Goal: Information Seeking & Learning: Learn about a topic

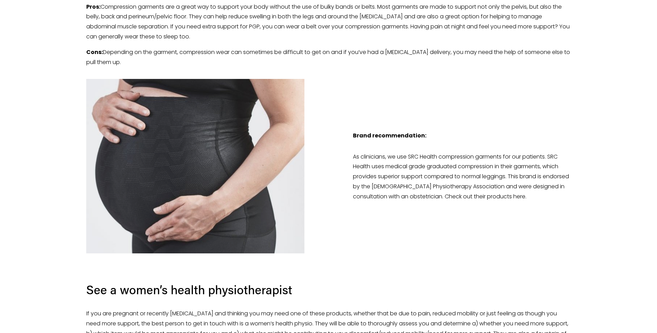
scroll to position [1593, 0]
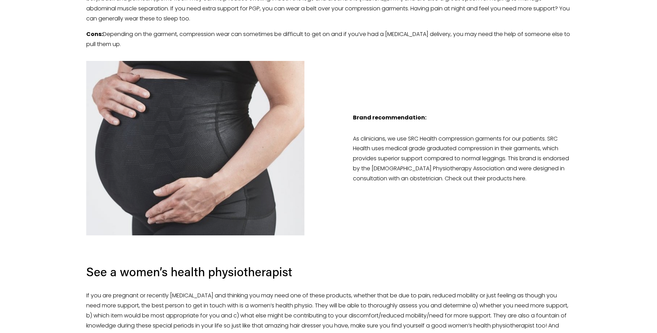
click at [404, 138] on p "As clinicians, we use SRC Health compression garments for our patients. SRC Hea…" at bounding box center [462, 159] width 218 height 50
drag, startPoint x: 479, startPoint y: 139, endPoint x: 408, endPoint y: 133, distance: 70.9
click at [408, 133] on div "Brand recommendation: As clinicians, we use SRC Health compression garments for…" at bounding box center [462, 148] width 218 height 71
copy p "SRC Health compression"
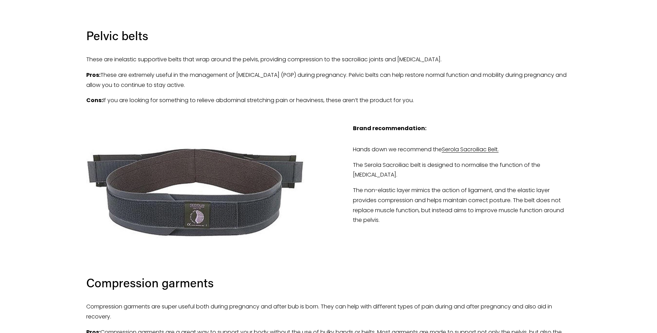
scroll to position [1212, 0]
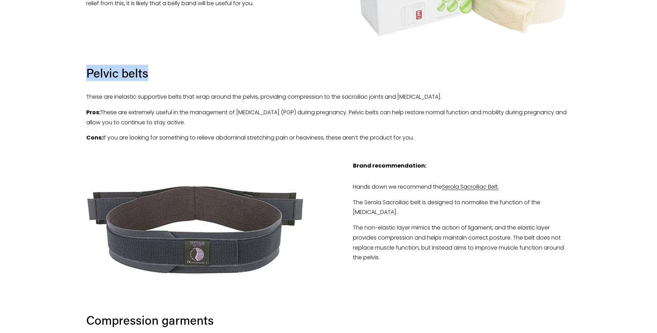
drag, startPoint x: 155, startPoint y: 73, endPoint x: 72, endPoint y: 69, distance: 83.2
copy h3 "Pelvic belts"
click at [466, 122] on p "Pros: These are extremely useful in the management of [MEDICAL_DATA] (PGP) duri…" at bounding box center [328, 118] width 485 height 20
click at [123, 98] on p "These are inelastic supportive belts that wrap around the pelvis, providing com…" at bounding box center [328, 97] width 485 height 10
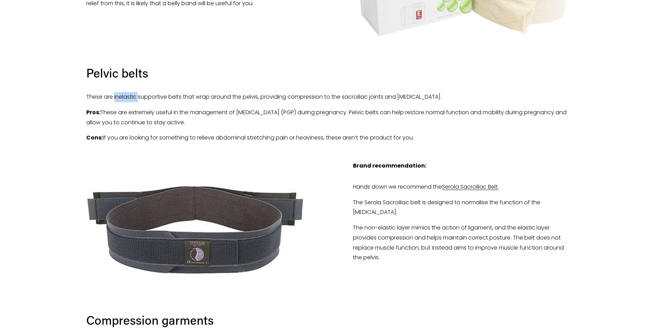
click at [123, 98] on p "These are inelastic supportive belts that wrap around the pelvis, providing com…" at bounding box center [328, 97] width 485 height 10
copy p "inelastic"
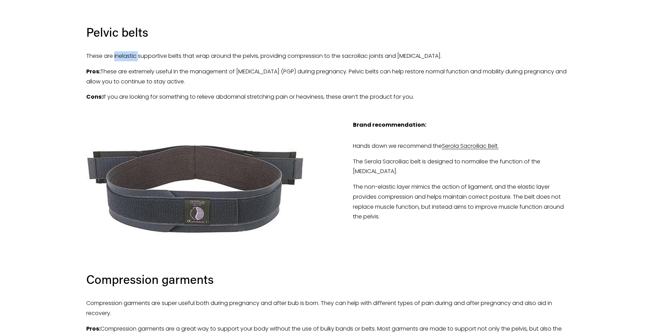
scroll to position [1247, 0]
